Goal: Information Seeking & Learning: Learn about a topic

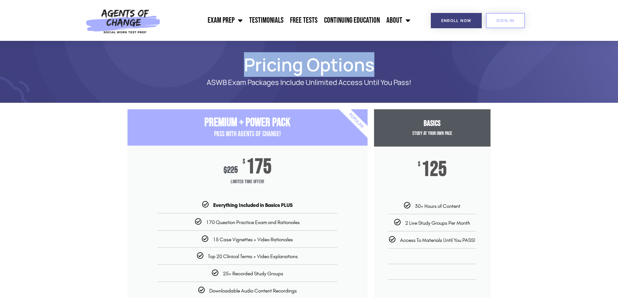
drag, startPoint x: 383, startPoint y: 66, endPoint x: 245, endPoint y: 47, distance: 139.1
click at [245, 47] on section "Pricing Options ASWB Exam Packages Include Unlimited Access Until You Pass!" at bounding box center [309, 72] width 618 height 62
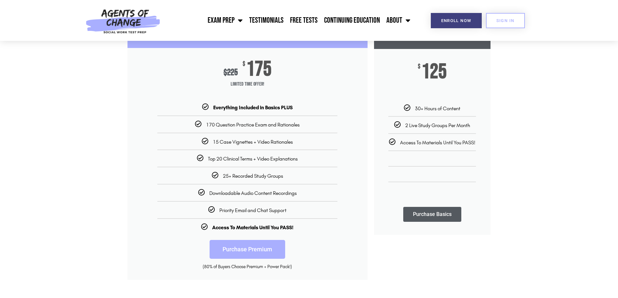
scroll to position [97, 0]
drag, startPoint x: 239, startPoint y: 74, endPoint x: 222, endPoint y: 71, distance: 16.5
click at [222, 71] on div "$ 225 $ 175 Limited Time Offer!" at bounding box center [247, 76] width 240 height 56
drag, startPoint x: 273, startPoint y: 65, endPoint x: 242, endPoint y: 76, distance: 32.2
click at [242, 66] on div "$ 225 $ 175 Limited Time Offer!" at bounding box center [247, 76] width 240 height 56
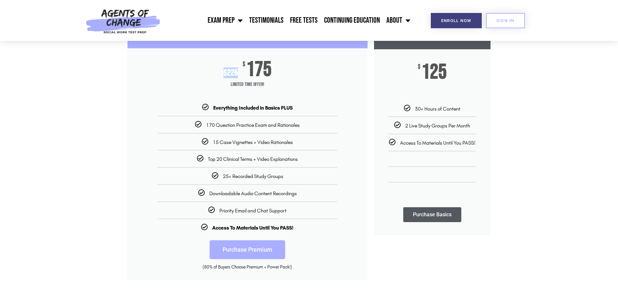
drag, startPoint x: 303, startPoint y: 125, endPoint x: 192, endPoint y: 126, distance: 111.2
click at [192, 126] on div "170 Question Practice Exam and Rationales" at bounding box center [247, 124] width 230 height 7
drag, startPoint x: 294, startPoint y: 143, endPoint x: 214, endPoint y: 149, distance: 80.0
click at [214, 149] on ul "Everything Included in Basics PLUS 170 Question Practice Exam and Rationales 15…" at bounding box center [247, 167] width 240 height 126
drag, startPoint x: 288, startPoint y: 176, endPoint x: 240, endPoint y: 182, distance: 48.0
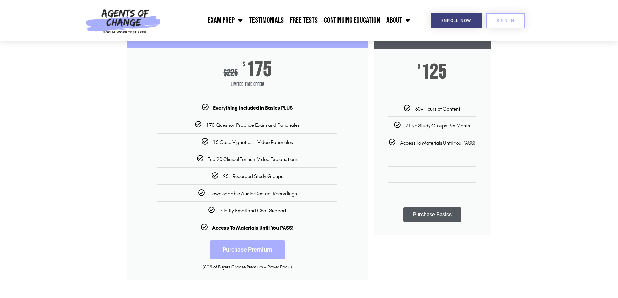
click at [240, 182] on ul "Everything Included in Basics PLUS 170 Question Practice Exam and Rationales 15…" at bounding box center [247, 167] width 240 height 126
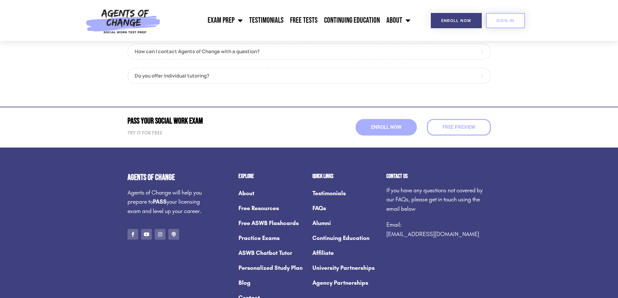
scroll to position [843, 0]
